Goal: Task Accomplishment & Management: Use online tool/utility

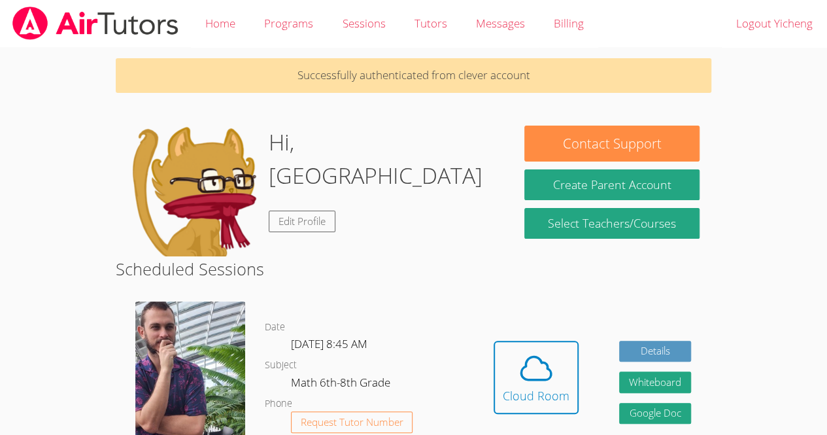
scroll to position [82, 0]
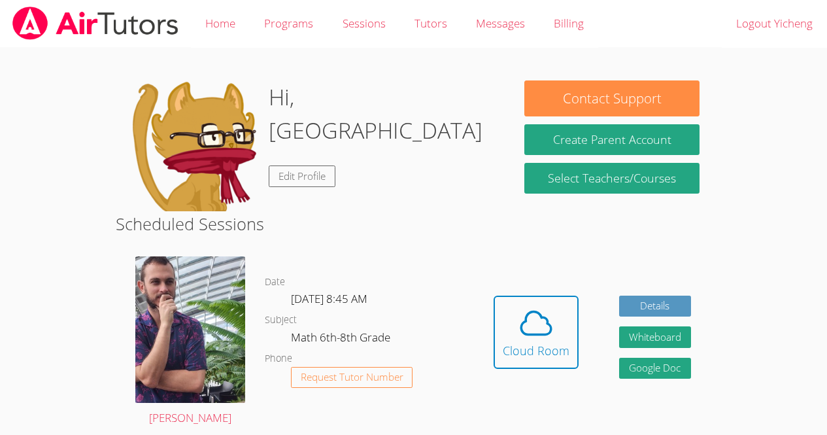
scroll to position [85, 0]
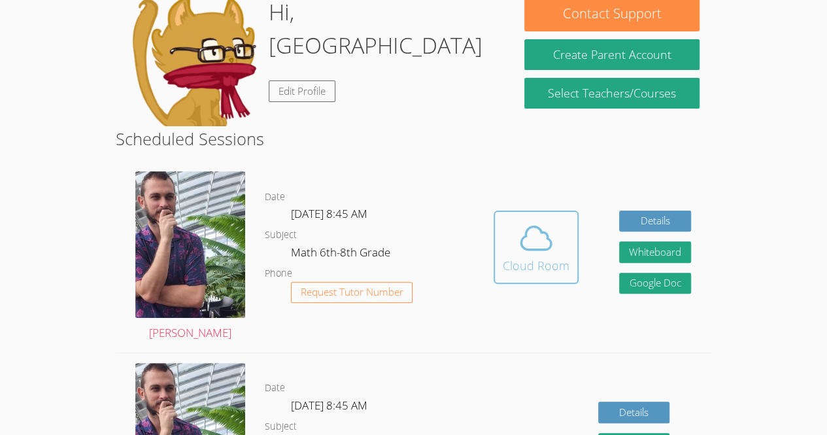
click at [536, 249] on icon at bounding box center [536, 237] width 30 height 23
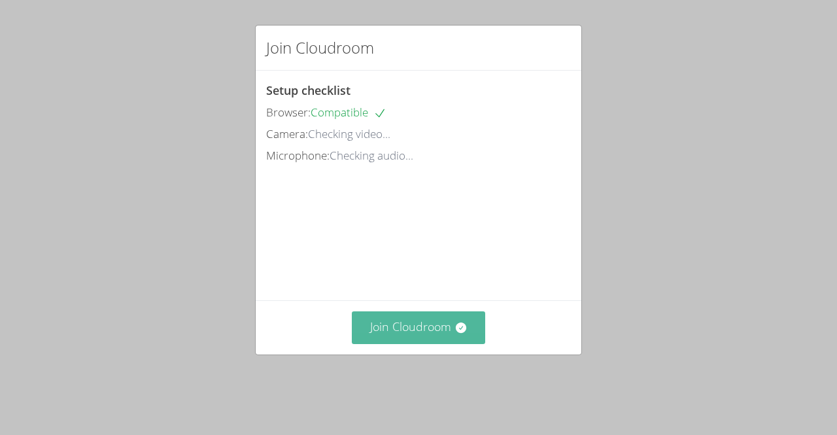
click at [402, 343] on button "Join Cloudroom" at bounding box center [419, 327] width 134 height 32
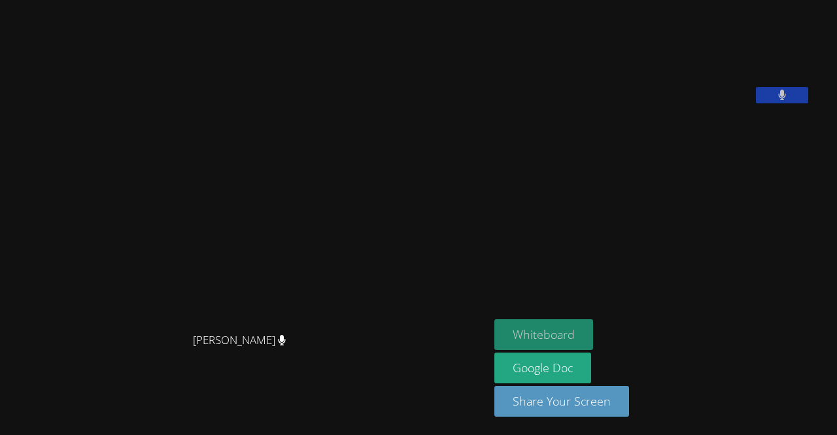
click at [582, 336] on button "Whiteboard" at bounding box center [543, 334] width 99 height 31
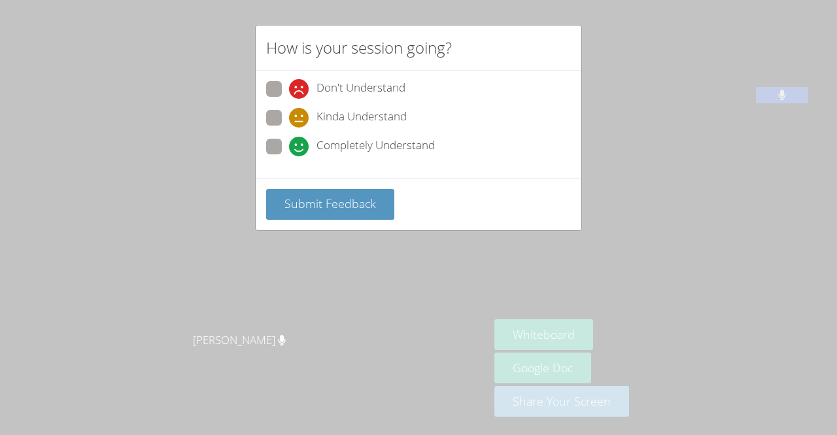
click at [289, 156] on span at bounding box center [289, 156] width 0 height 0
click at [289, 141] on input "Completely Understand" at bounding box center [294, 144] width 11 height 11
radio input "true"
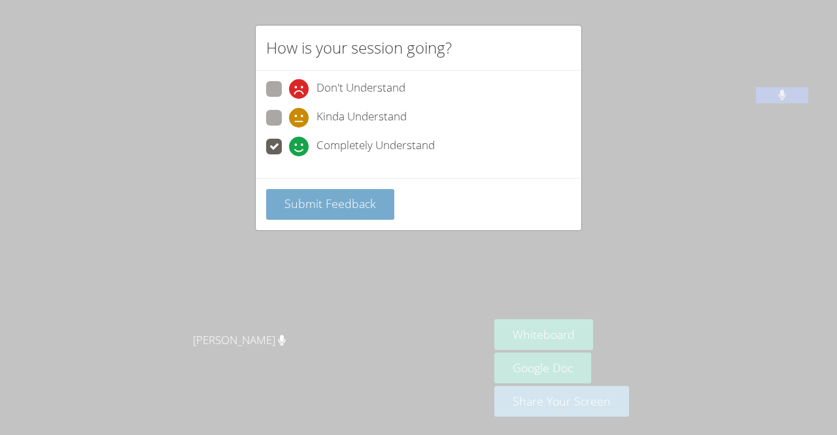
drag, startPoint x: 361, startPoint y: 205, endPoint x: 322, endPoint y: 207, distance: 39.3
click at [322, 207] on span "Submit Feedback" at bounding box center [330, 204] width 92 height 16
